Goal: Information Seeking & Learning: Learn about a topic

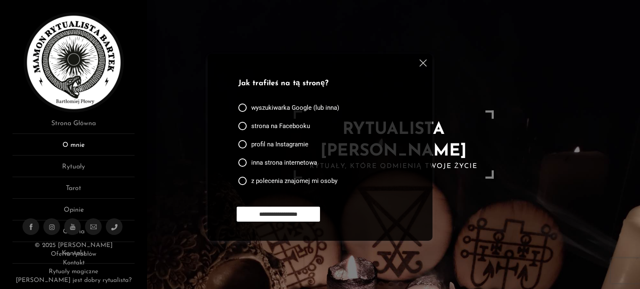
click at [73, 148] on link "O mnie" at bounding box center [73, 147] width 122 height 15
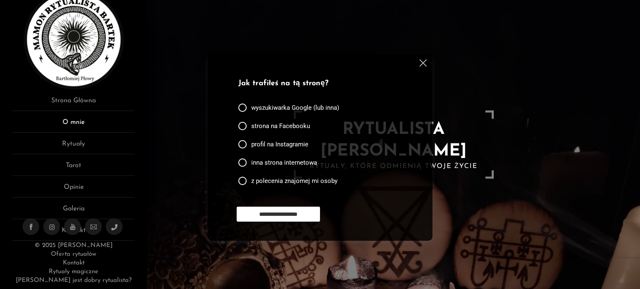
scroll to position [24, 0]
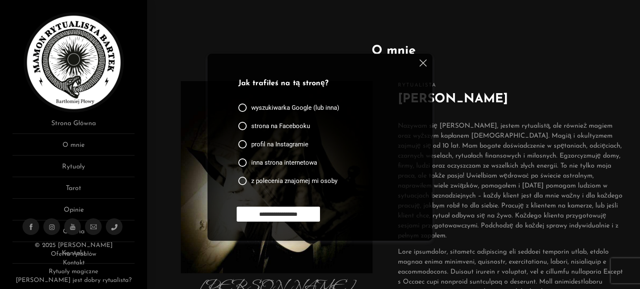
click at [422, 63] on img at bounding box center [422, 63] width 7 height 7
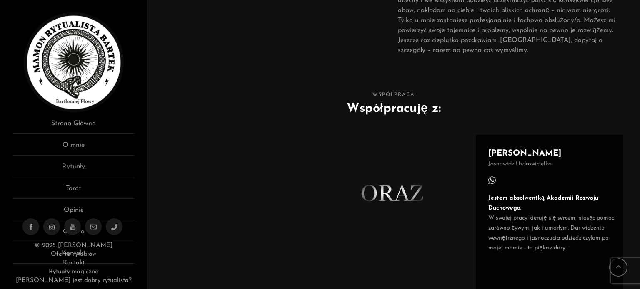
scroll to position [333, 0]
